Goal: Communication & Community: Participate in discussion

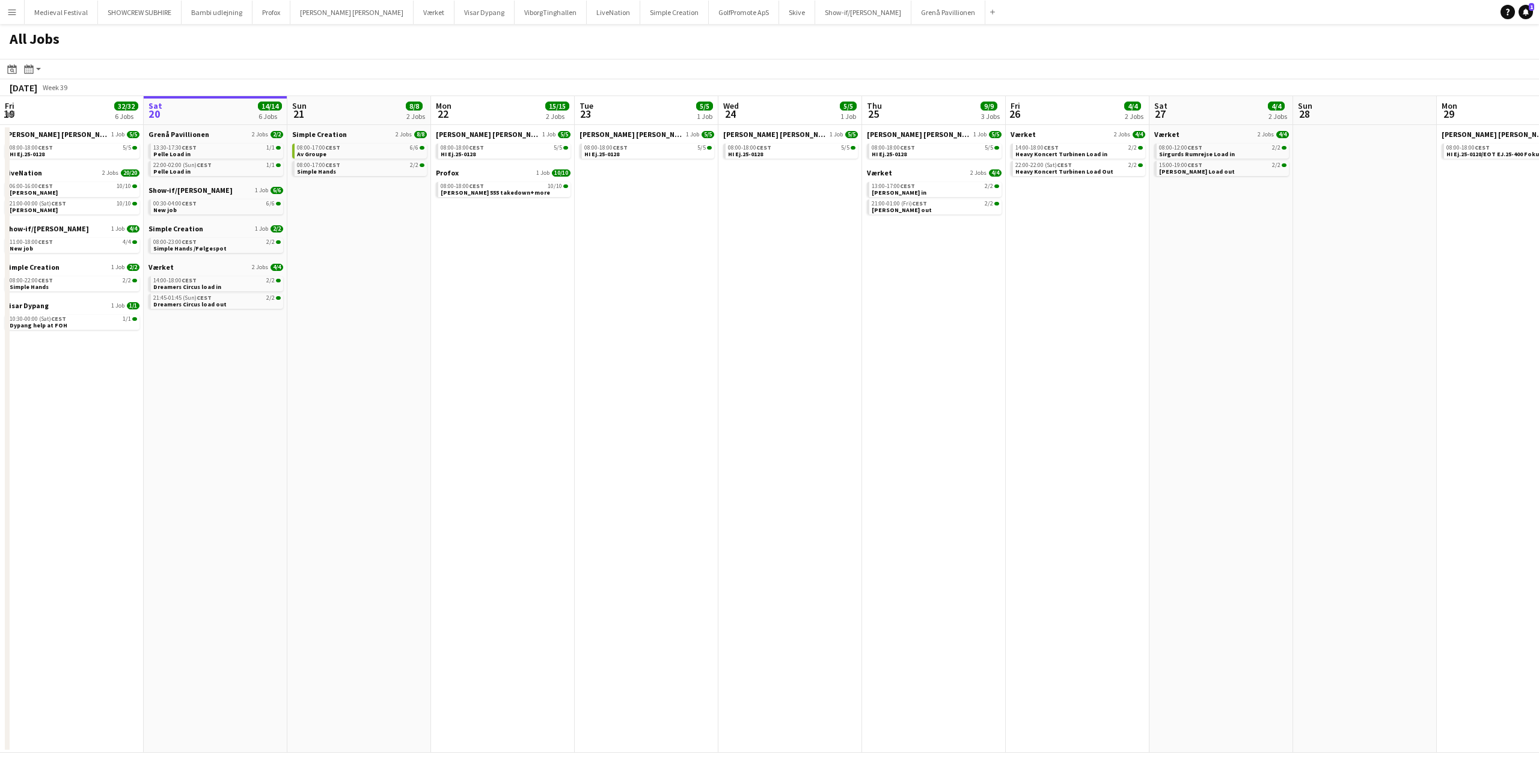
scroll to position [0, 494]
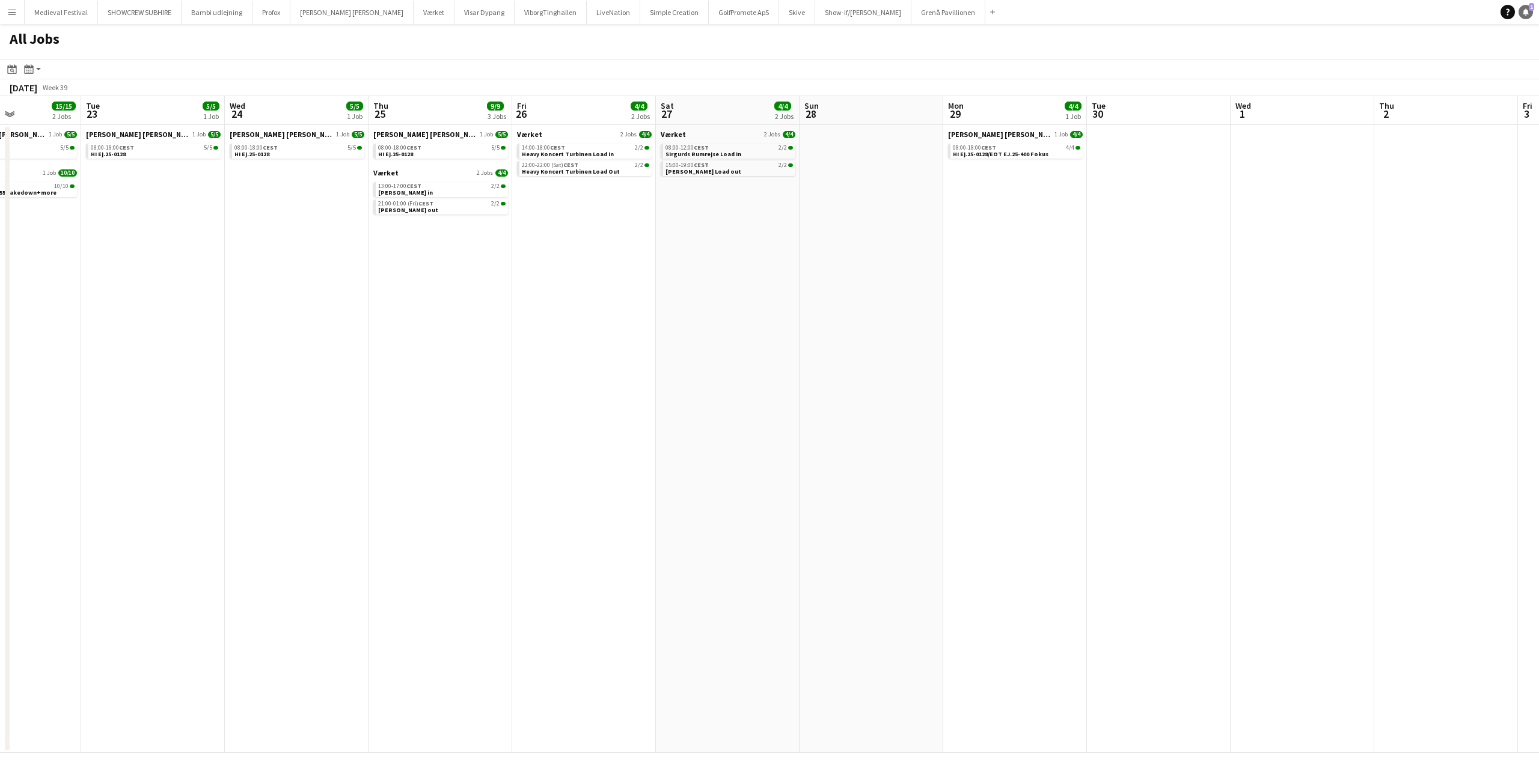
click at [1524, 15] on icon "Notifications" at bounding box center [1526, 12] width 7 height 7
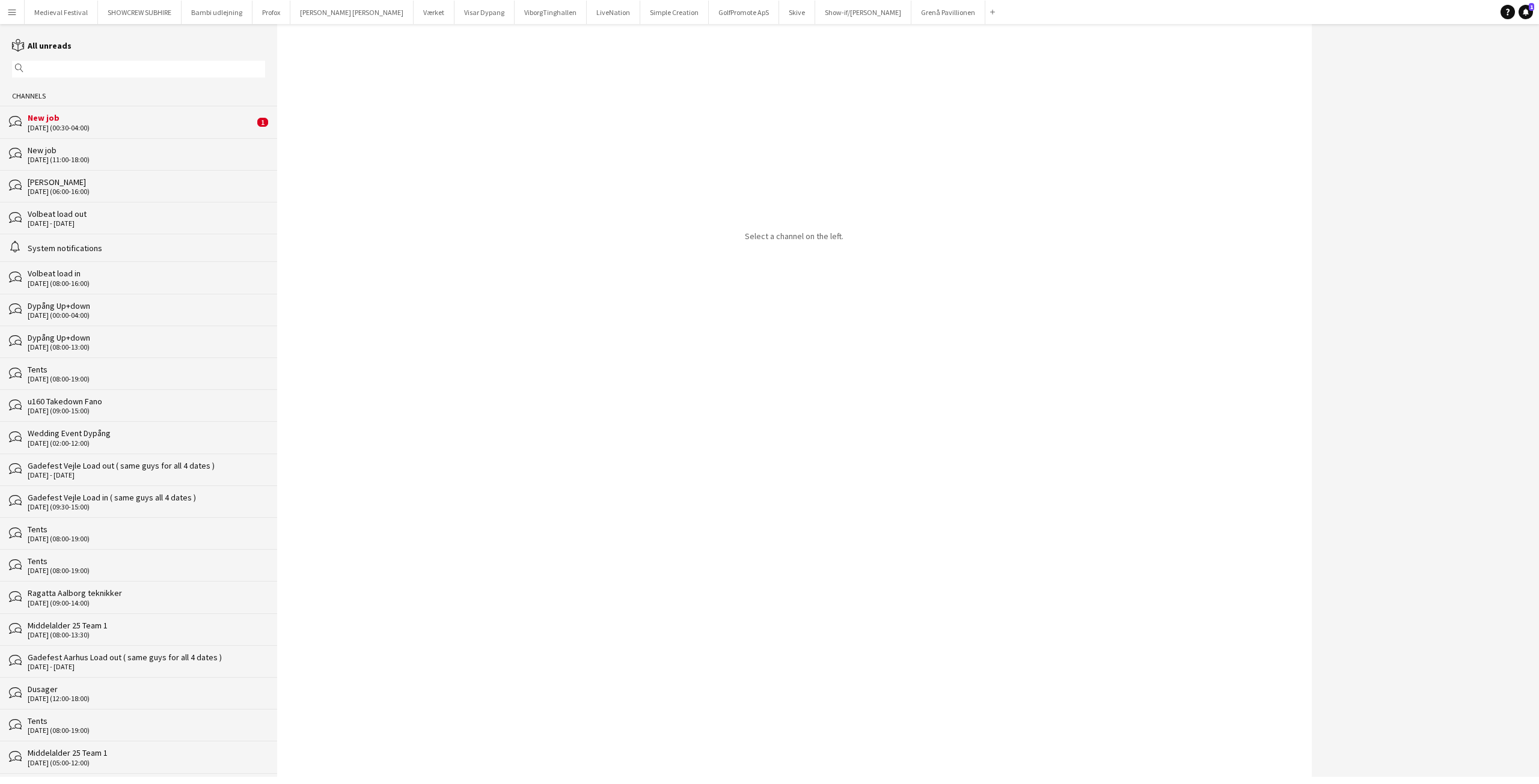
click at [156, 125] on div "[DATE] (00:30-04:00)" at bounding box center [141, 128] width 227 height 9
